Goal: Register for event/course

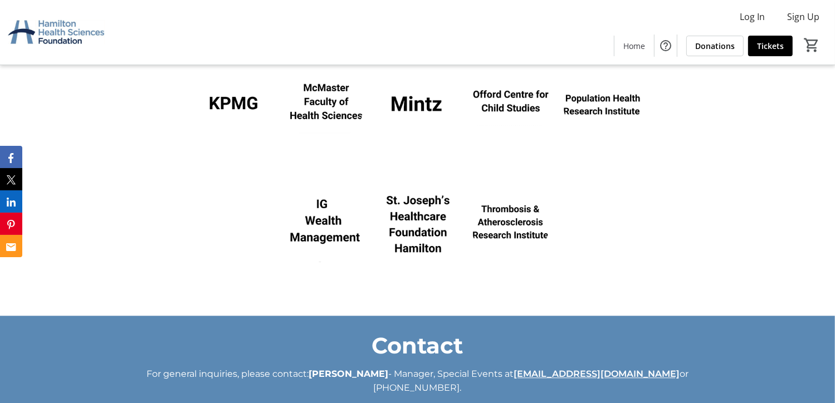
scroll to position [2394, 0]
